Goal: Navigation & Orientation: Find specific page/section

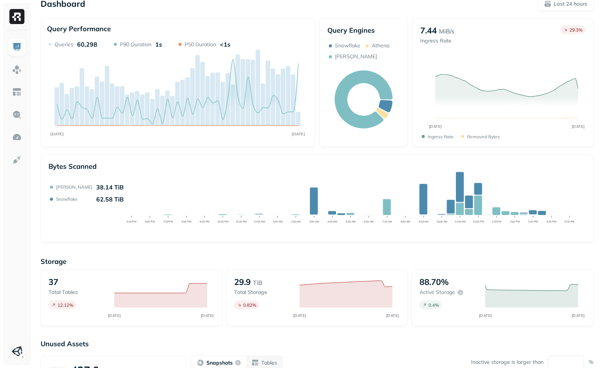
scroll to position [25, 0]
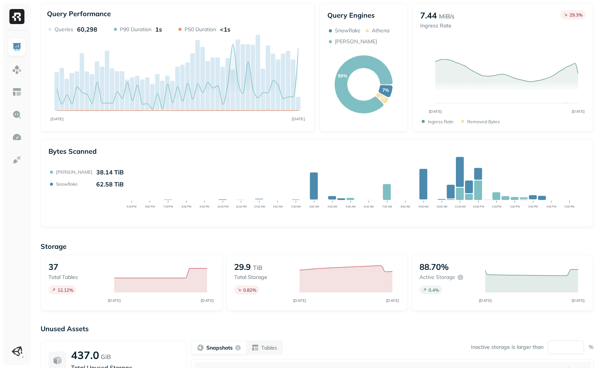
click at [247, 223] on div "Bytes Scanned [PERSON_NAME] 38.14 TiB Snowflake 62.58 TiB 5:00 PM 6:00 PM 7:00 …" at bounding box center [317, 183] width 553 height 88
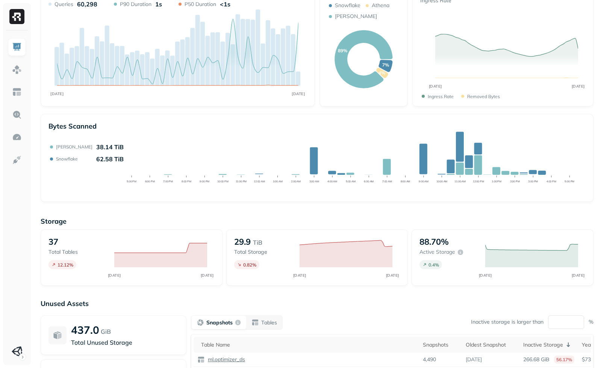
scroll to position [0, 0]
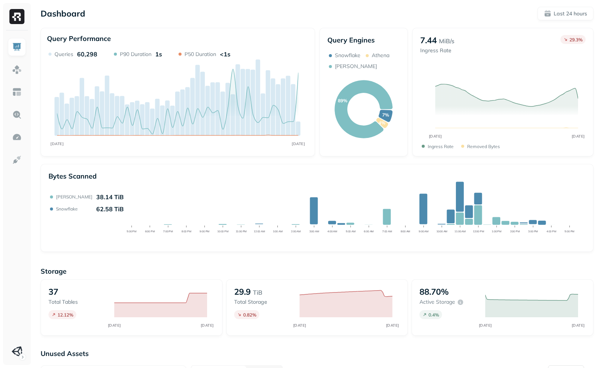
click at [39, 236] on div "Dashboard Last 24 hours Query Performance OCT [DATE] Queries 60,298 P90 Duratio…" at bounding box center [317, 257] width 568 height 514
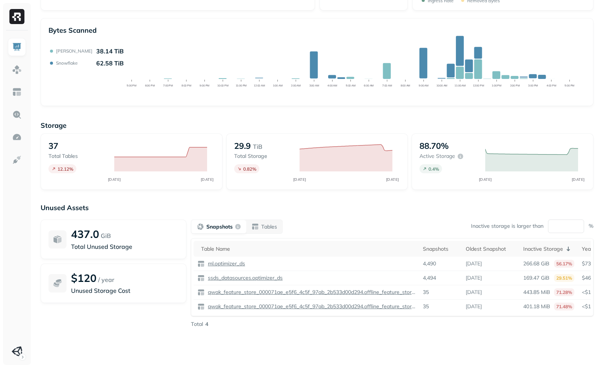
click at [339, 194] on div "Storage 37 Total tables 12.12 % OCT [DATE] 29.9 TiB Total storage 0.82 % OCT [D…" at bounding box center [317, 238] width 553 height 248
click at [349, 205] on p "Unused Assets" at bounding box center [317, 207] width 553 height 9
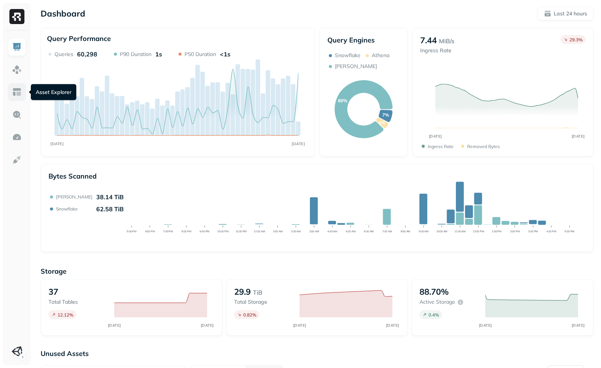
click at [14, 98] on link at bounding box center [17, 92] width 18 height 18
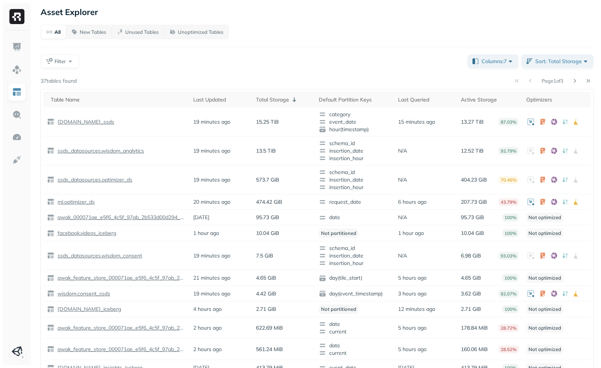
click at [278, 65] on div "Filter" at bounding box center [251, 61] width 421 height 14
click at [211, 77] on div "Page 1 of 3" at bounding box center [335, 81] width 517 height 11
click at [24, 203] on ul at bounding box center [17, 199] width 19 height 322
click at [17, 53] on link at bounding box center [17, 47] width 18 height 18
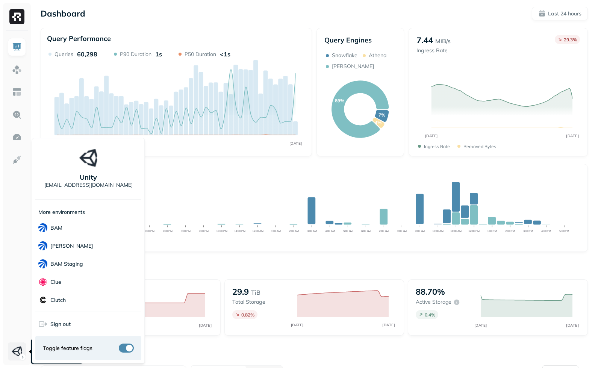
click at [21, 347] on html "Dashboard Last 24 hours Query Performance OCT [DATE] Queries 60,298 P90 Duratio…" at bounding box center [300, 257] width 601 height 514
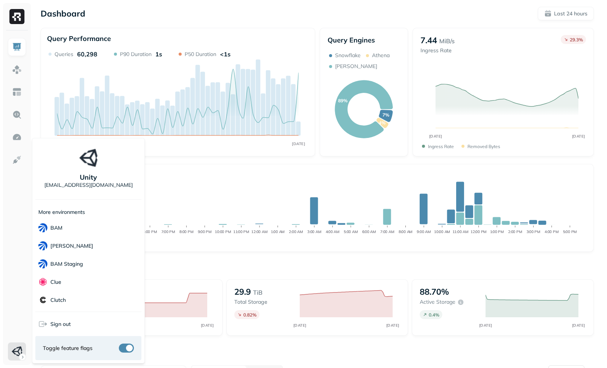
scroll to position [48, 0]
click at [97, 275] on div "demo" at bounding box center [88, 270] width 106 height 18
